Goal: Contribute content: Contribute content

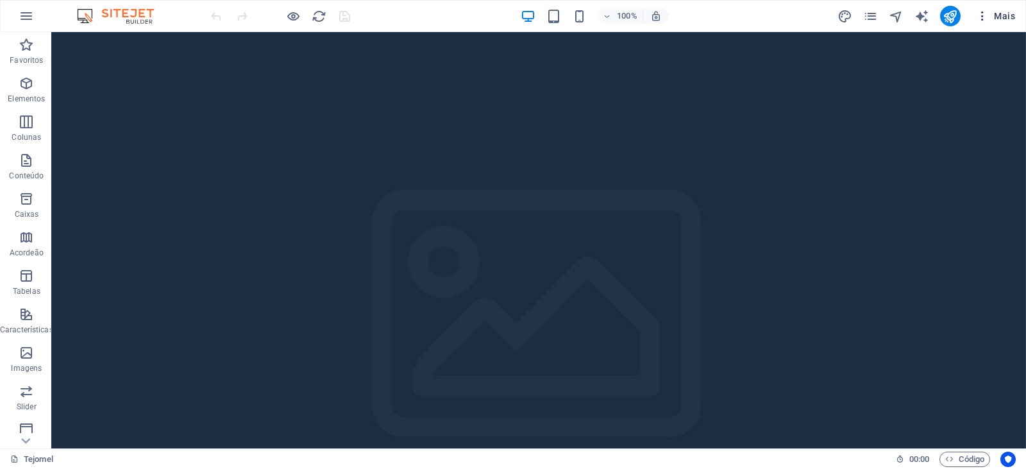
click at [1001, 15] on span "Mais" at bounding box center [995, 16] width 39 height 13
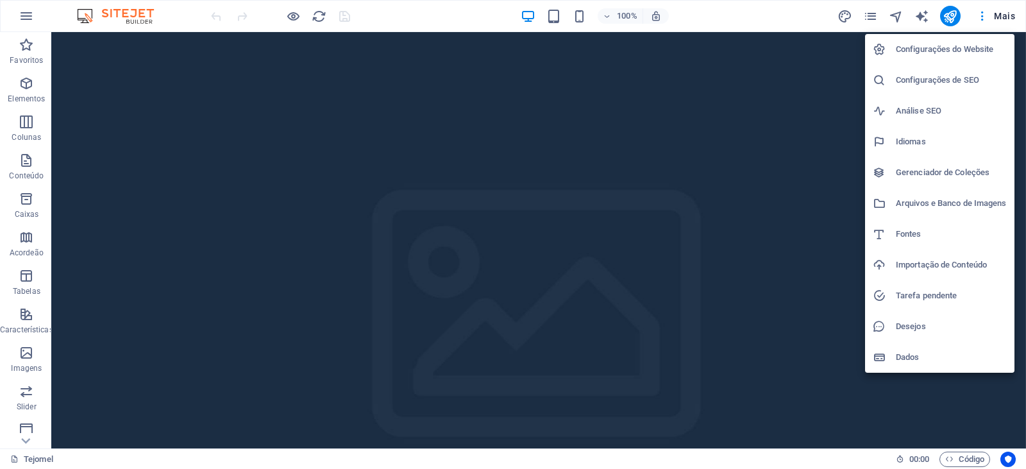
click at [945, 49] on h6 "Configurações do Website" at bounding box center [951, 49] width 111 height 15
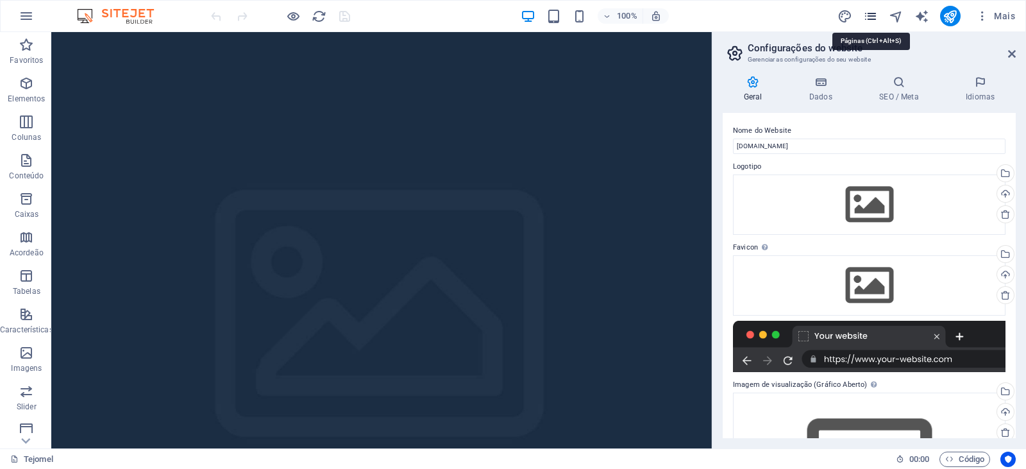
click at [872, 16] on icon "pages" at bounding box center [870, 16] width 15 height 15
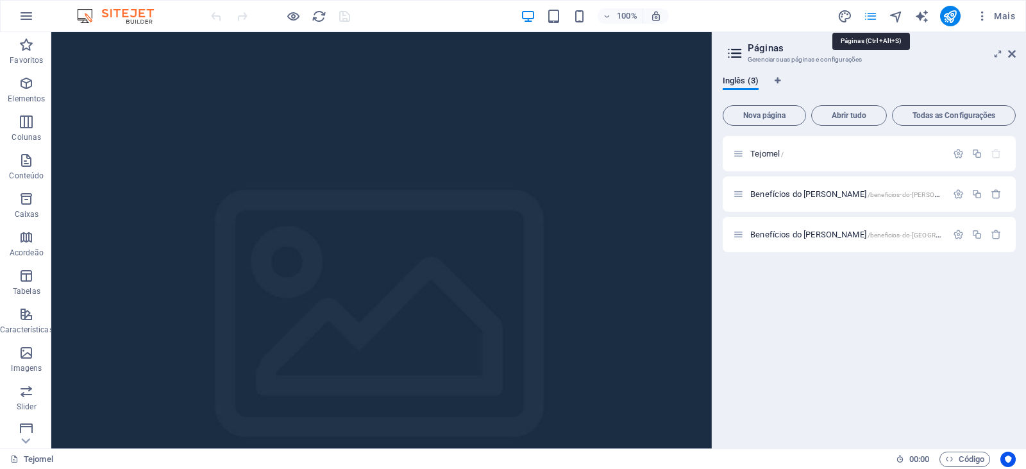
click at [872, 16] on icon "pages" at bounding box center [870, 16] width 15 height 15
click at [961, 235] on icon "button" at bounding box center [958, 234] width 11 height 11
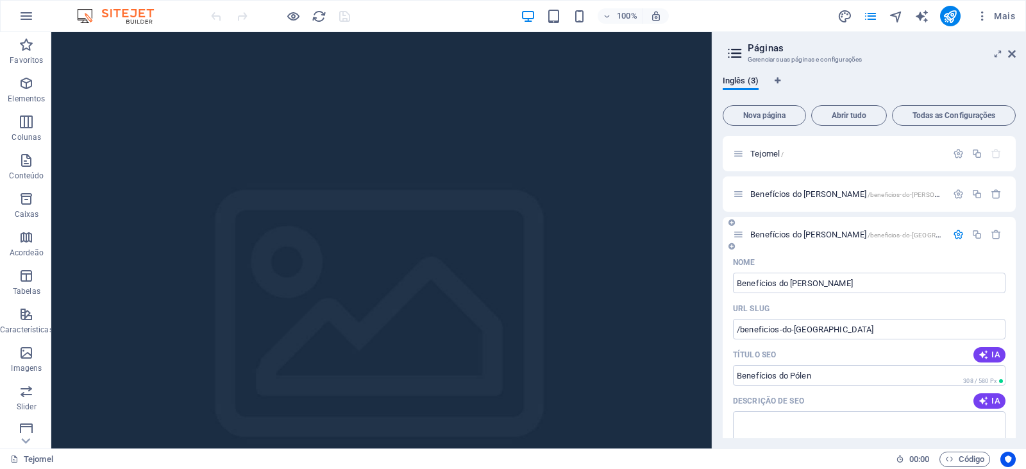
click at [778, 233] on span "Benefícios do [PERSON_NAME] /beneficios-do-[GEOGRAPHIC_DATA]" at bounding box center [863, 235] width 227 height 10
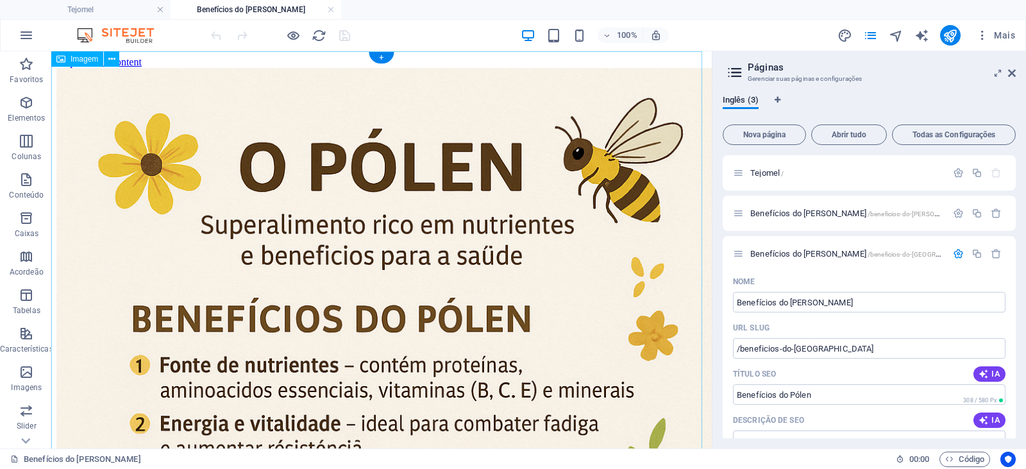
click at [28, 109] on icon "button" at bounding box center [26, 102] width 15 height 15
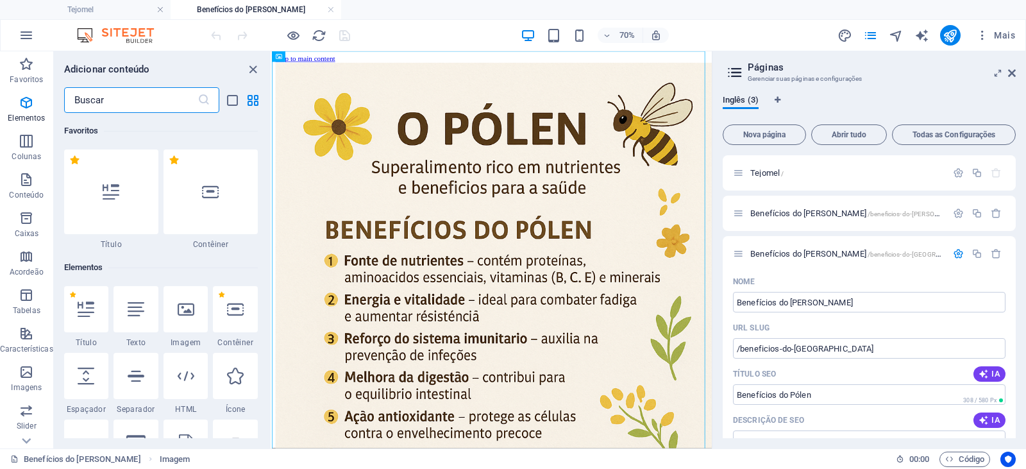
scroll to position [137, 0]
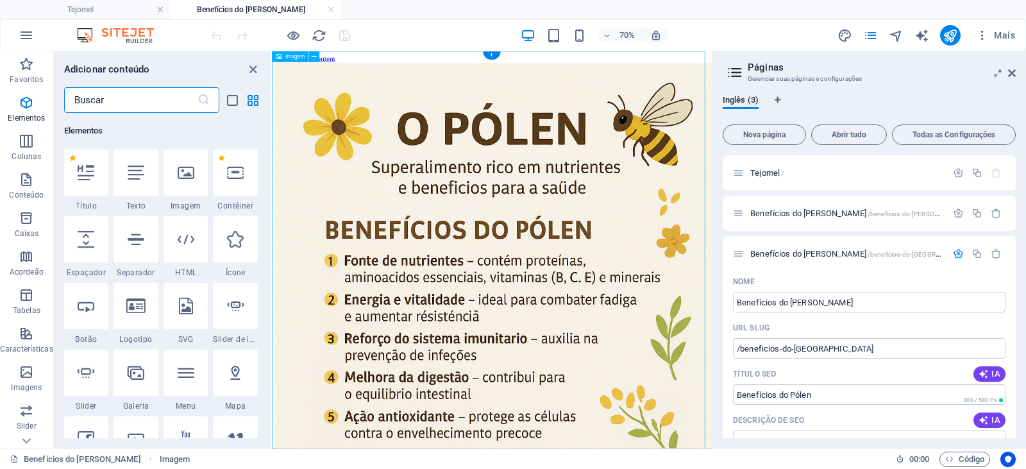
click at [313, 58] on icon at bounding box center [314, 57] width 5 height 10
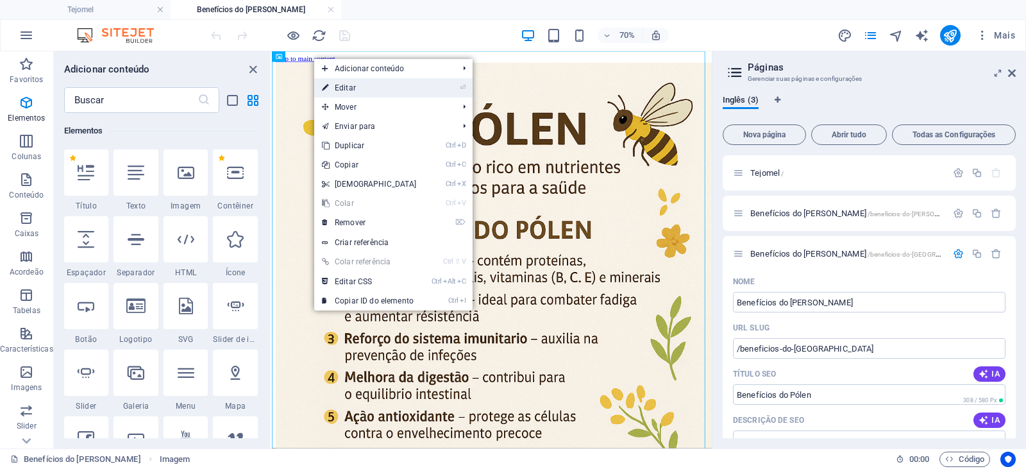
click at [341, 84] on link "⏎ Editar" at bounding box center [369, 87] width 110 height 19
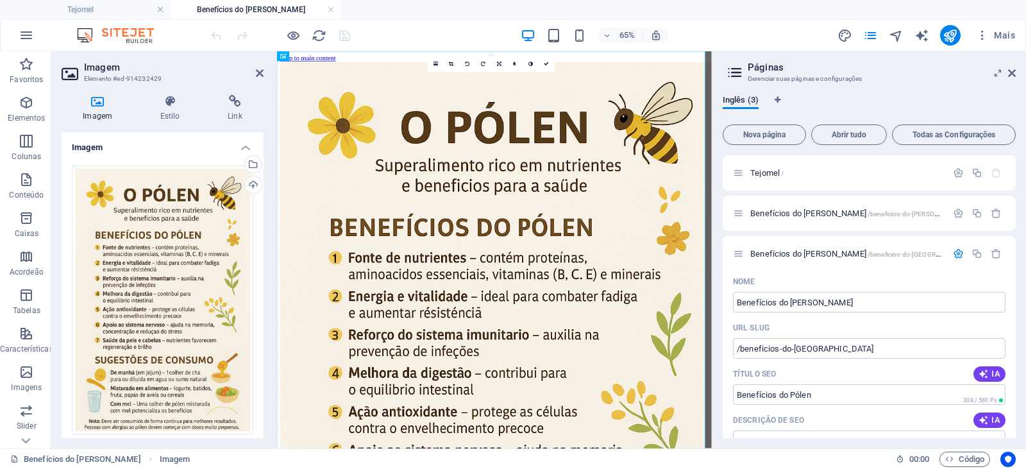
click at [98, 105] on icon at bounding box center [98, 101] width 72 height 13
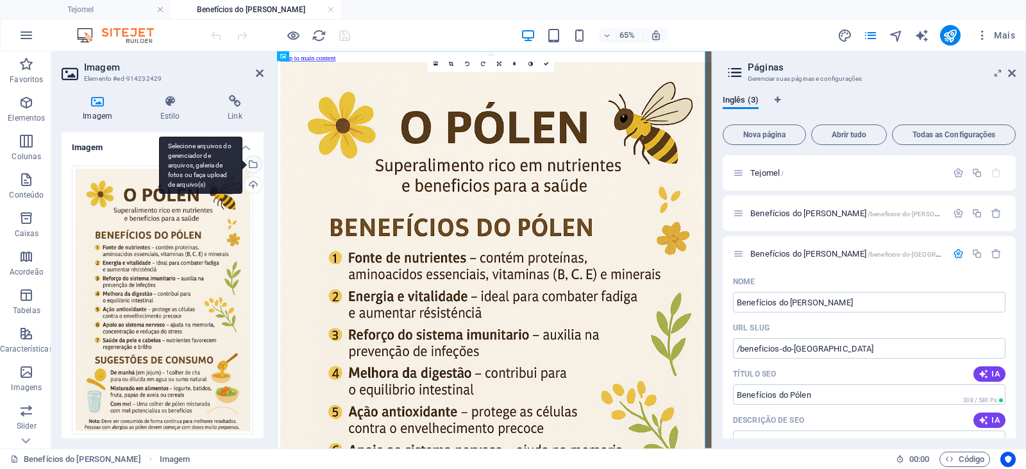
click at [249, 164] on div "Selecione arquivos do gerenciador de arquivos, galeria de fotos ou faça upload …" at bounding box center [251, 165] width 19 height 19
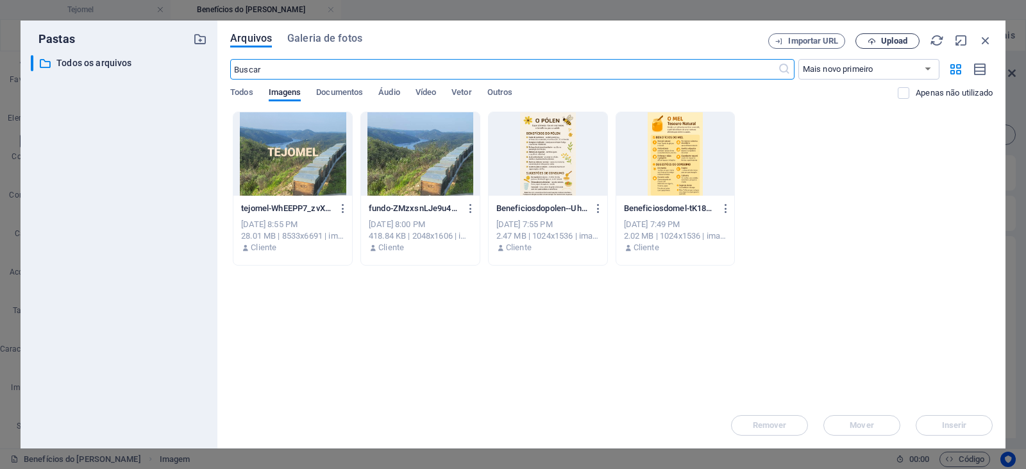
click at [891, 42] on span "Upload" at bounding box center [894, 41] width 26 height 8
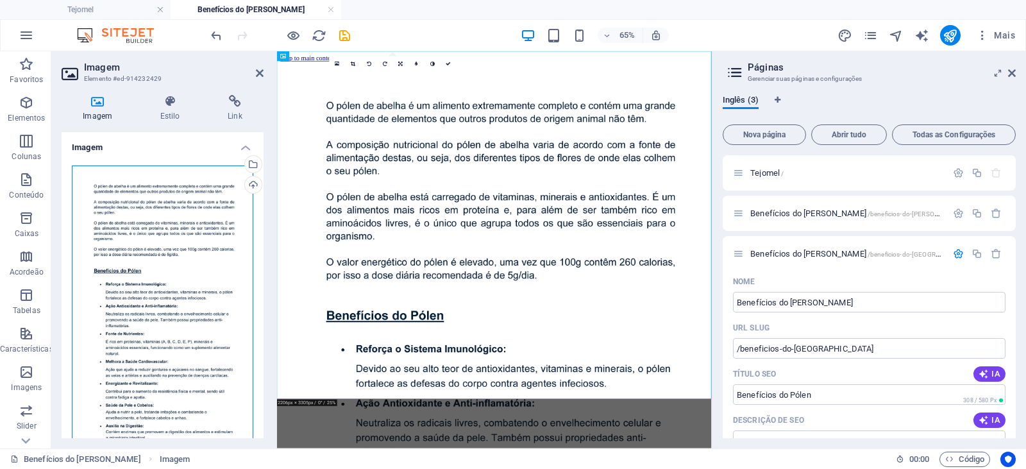
click at [180, 205] on div "Arraste os arquivos aqui, clique para escolher os arquivos ou selecione os arqu…" at bounding box center [163, 390] width 182 height 450
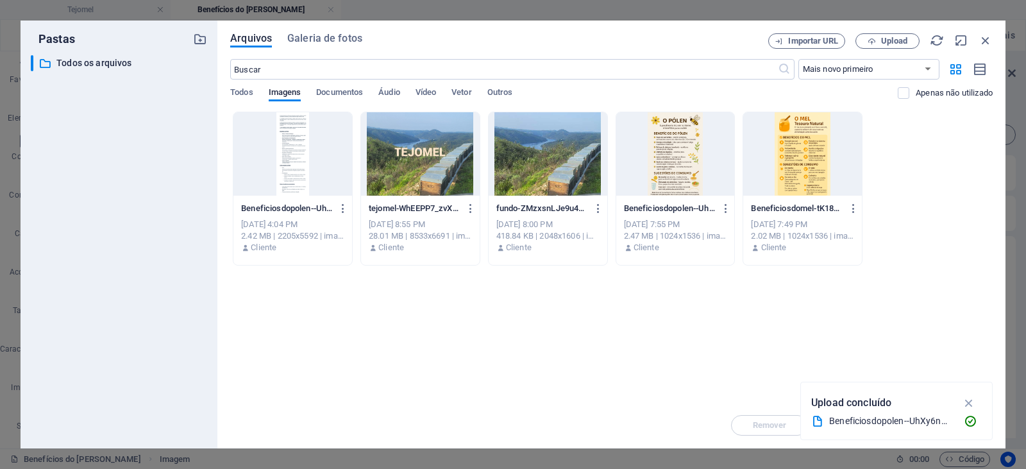
click at [287, 154] on div at bounding box center [292, 153] width 119 height 83
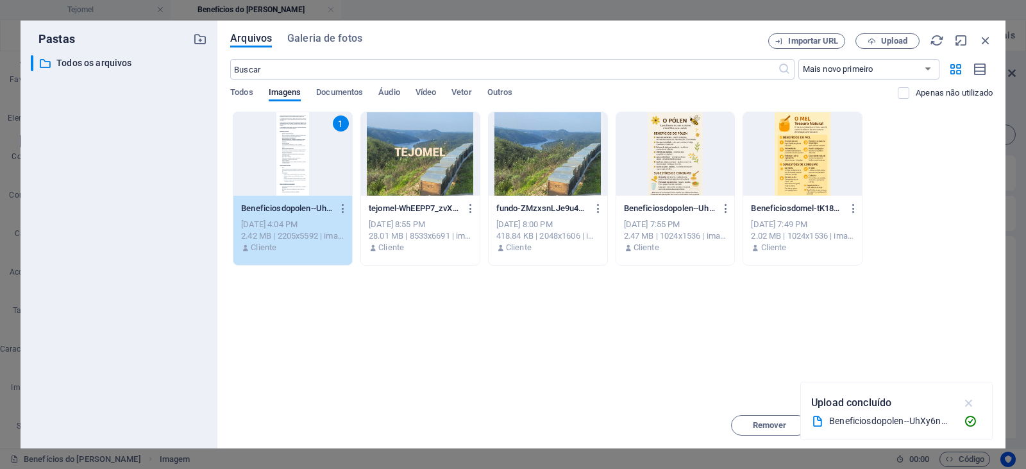
click at [970, 402] on icon "button" at bounding box center [969, 403] width 15 height 14
click at [951, 425] on span "Inserir" at bounding box center [954, 425] width 25 height 8
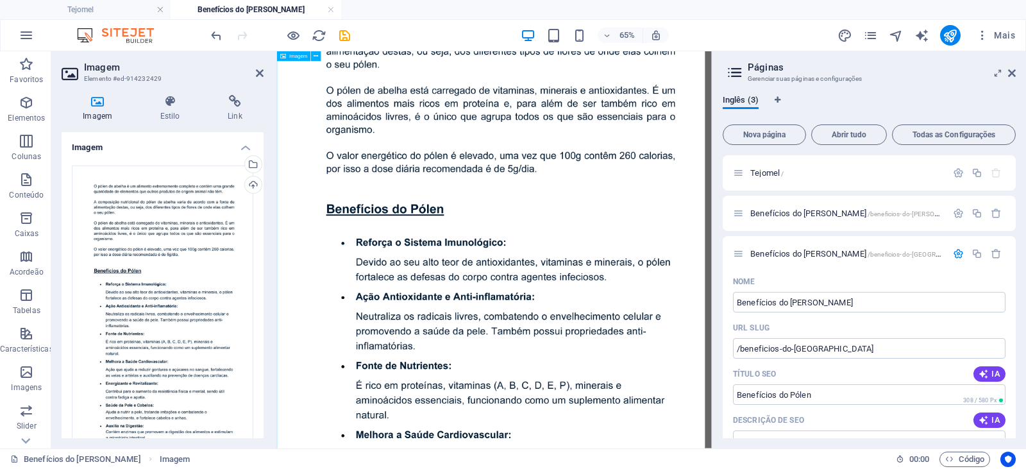
scroll to position [0, 0]
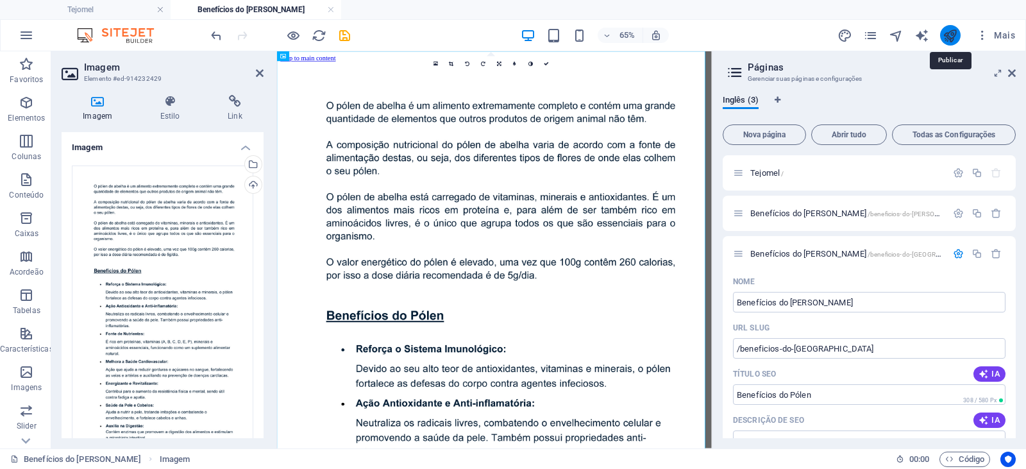
click at [952, 37] on icon "publish" at bounding box center [950, 35] width 15 height 15
